Goal: Book appointment/travel/reservation

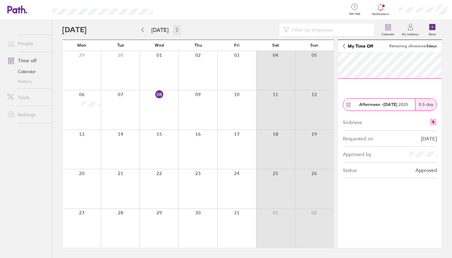
click at [176, 29] on icon "button" at bounding box center [177, 29] width 5 height 5
click at [348, 45] on link "My Time Off" at bounding box center [358, 46] width 30 height 5
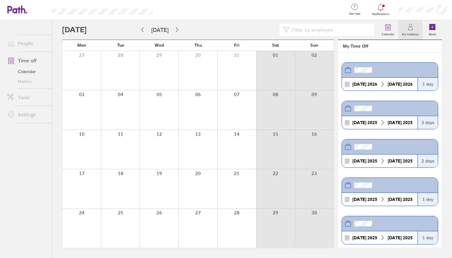
click at [216, 31] on div at bounding box center [220, 30] width 316 height 12
click at [18, 10] on icon at bounding box center [17, 9] width 20 height 8
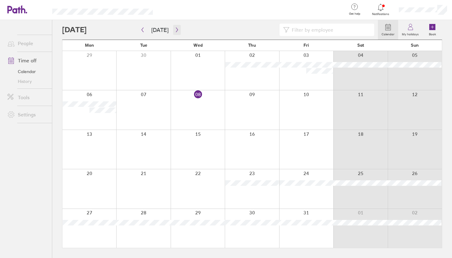
click at [175, 30] on icon "button" at bounding box center [177, 29] width 5 height 5
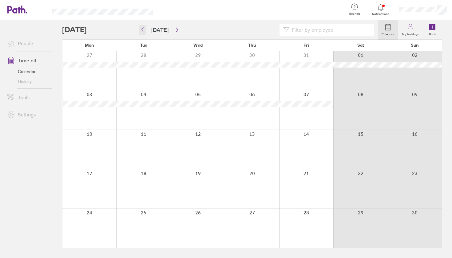
click at [142, 29] on icon "button" at bounding box center [143, 30] width 2 height 5
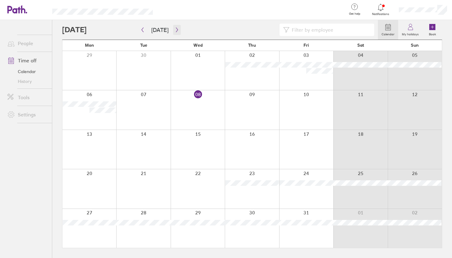
click at [176, 30] on icon "button" at bounding box center [177, 29] width 5 height 5
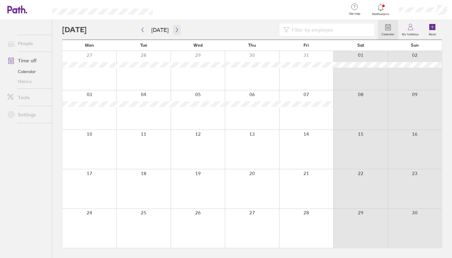
click at [176, 30] on icon "button" at bounding box center [177, 29] width 5 height 5
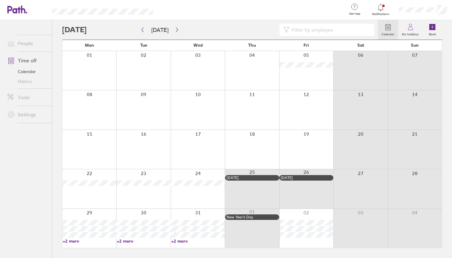
click at [95, 107] on div at bounding box center [89, 109] width 54 height 39
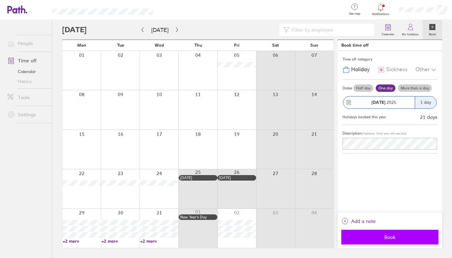
click at [369, 239] on span "Book" at bounding box center [390, 238] width 89 height 6
